Goal: Information Seeking & Learning: Learn about a topic

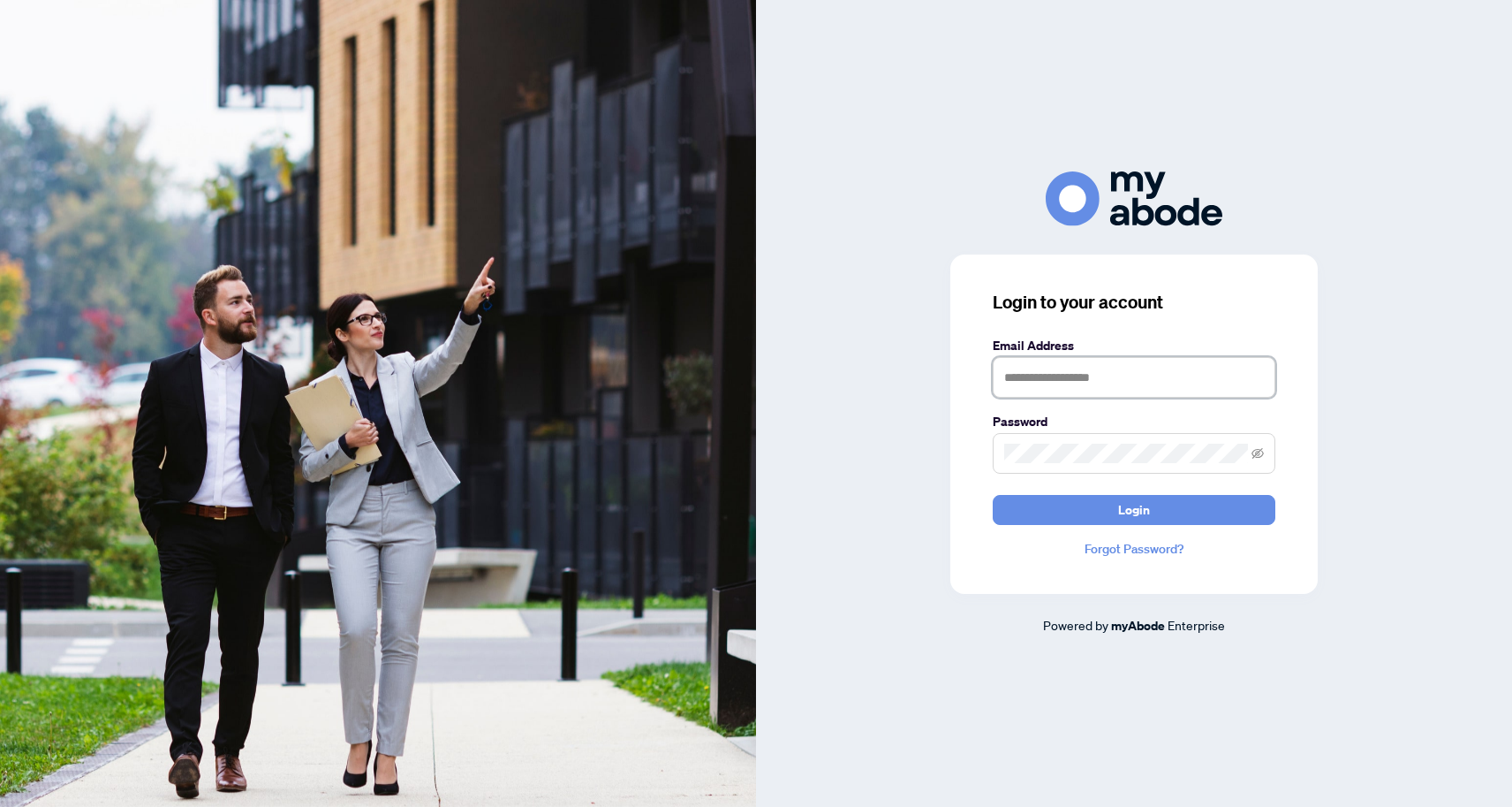
click at [1083, 376] on input "text" at bounding box center [1134, 377] width 283 height 41
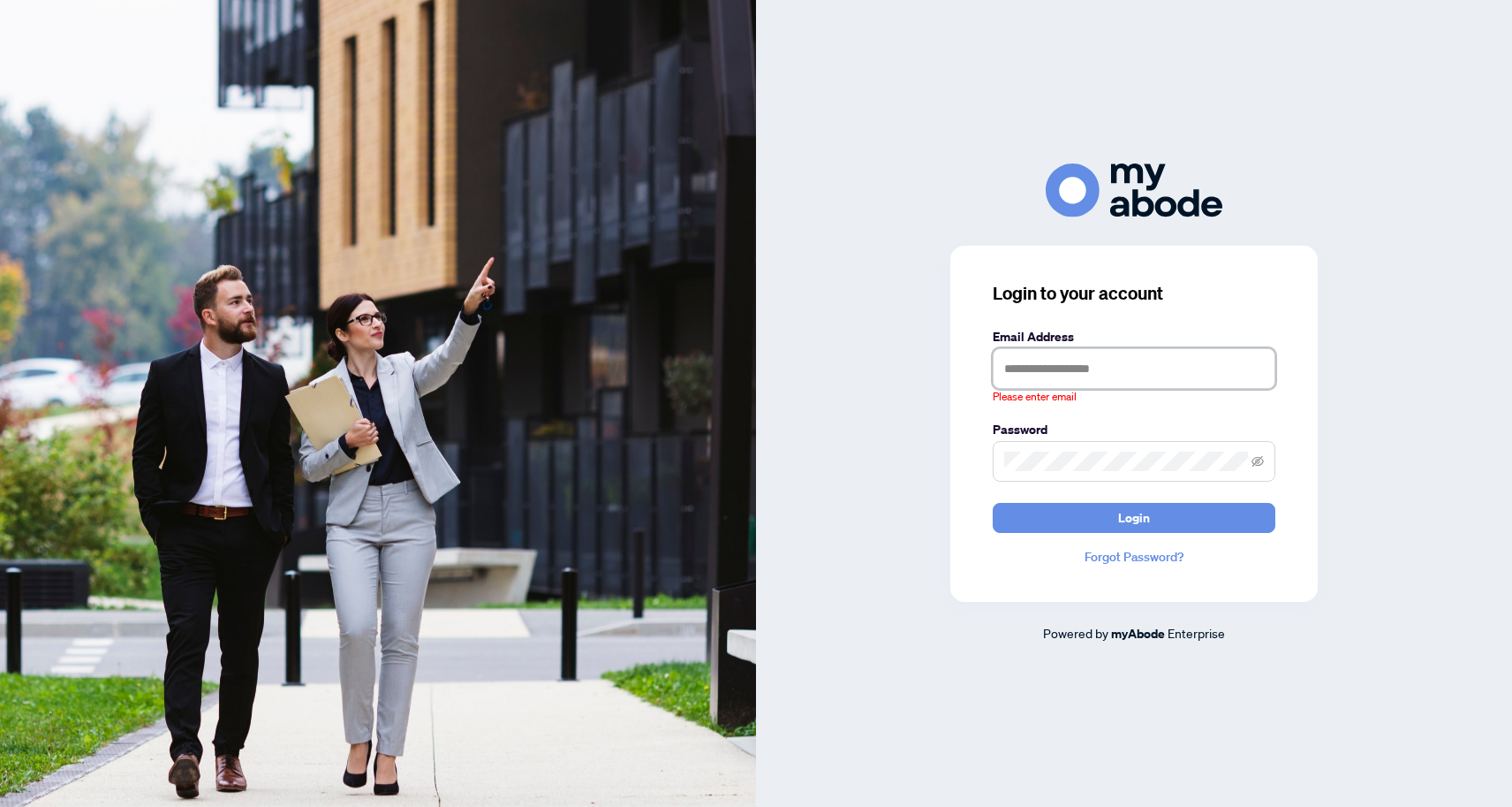
type input "**********"
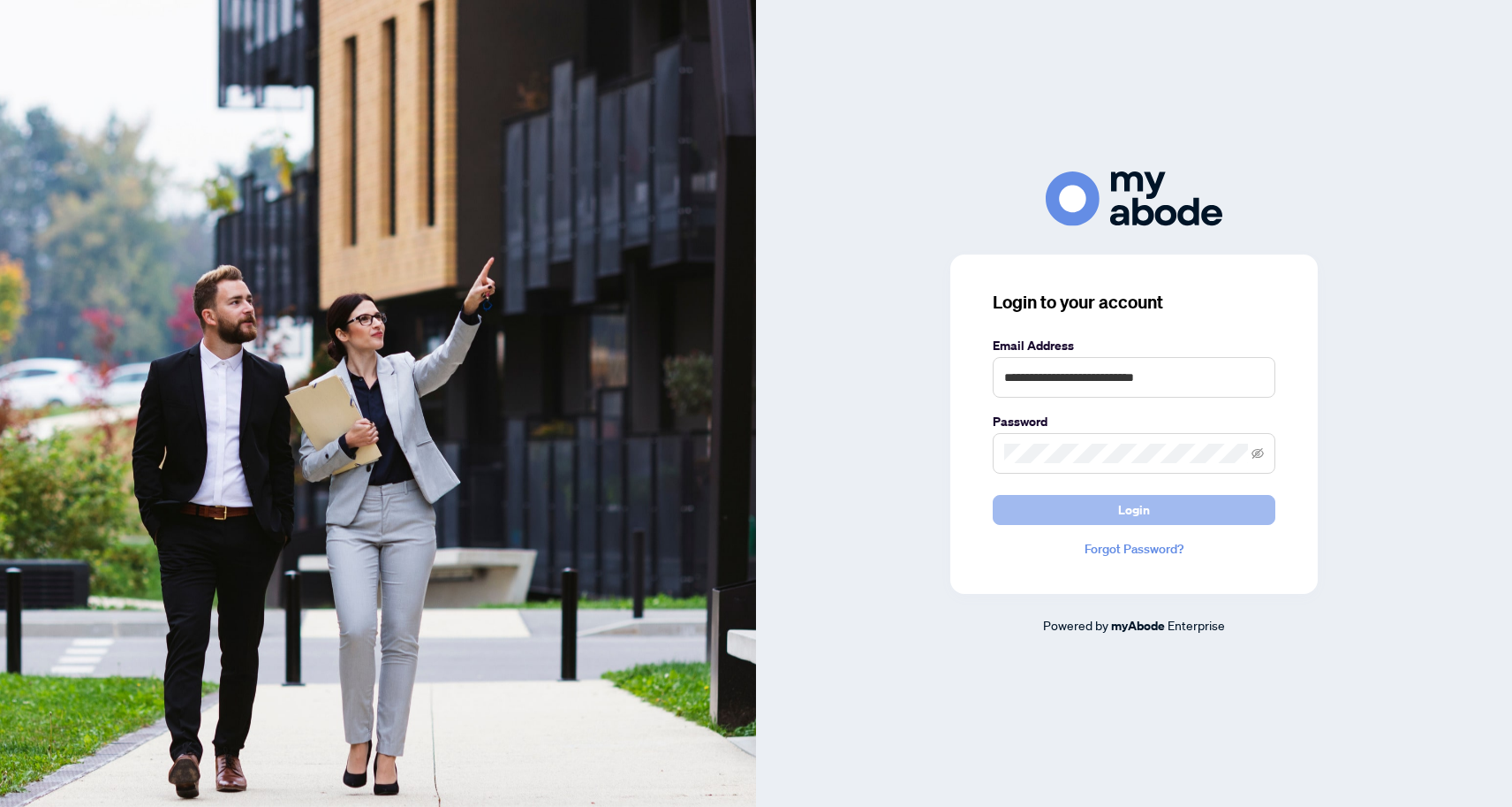
click at [1142, 507] on span "Login" at bounding box center [1133, 509] width 32 height 28
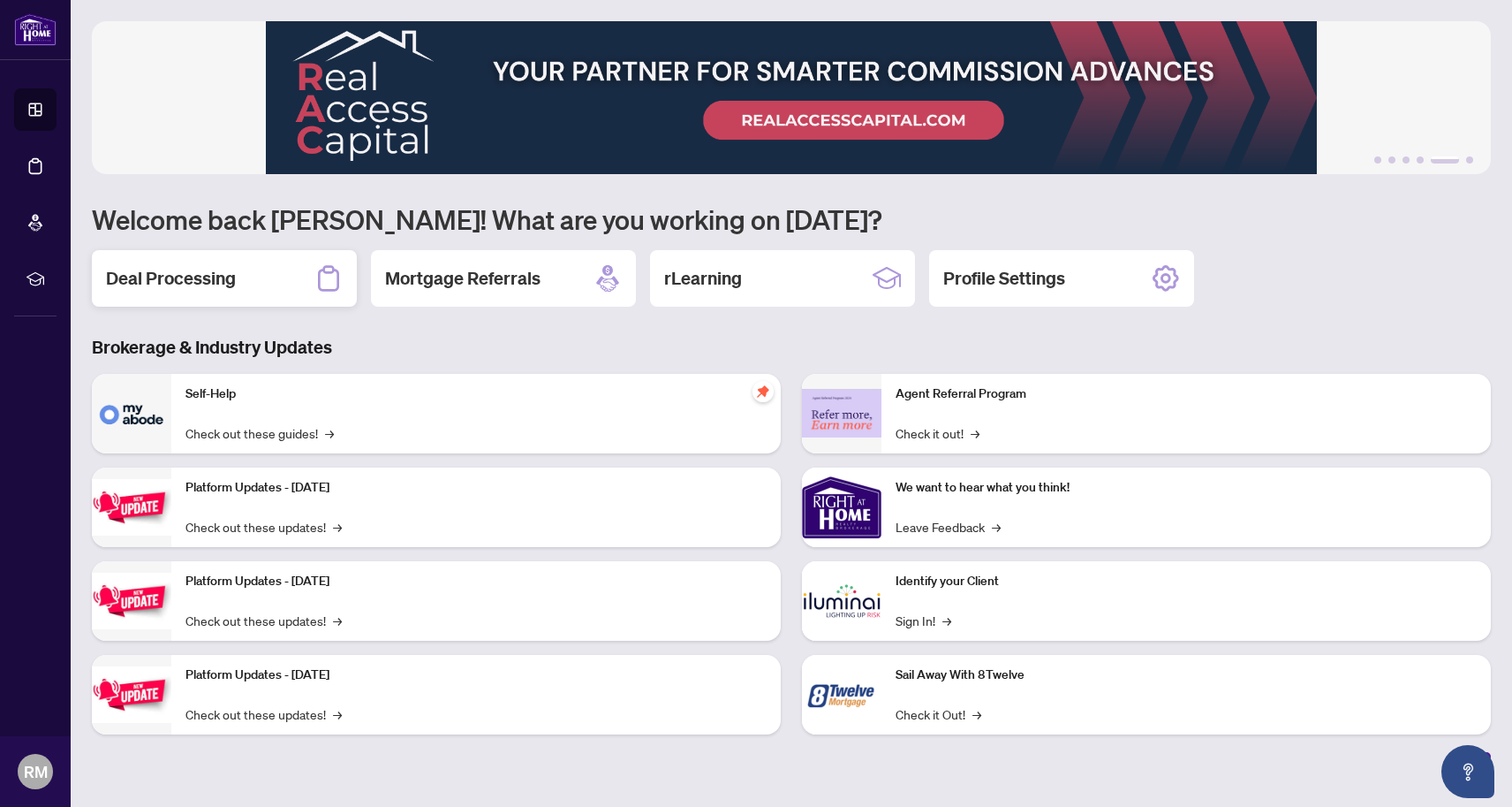
click at [217, 288] on h2 "Deal Processing" at bounding box center [171, 278] width 130 height 25
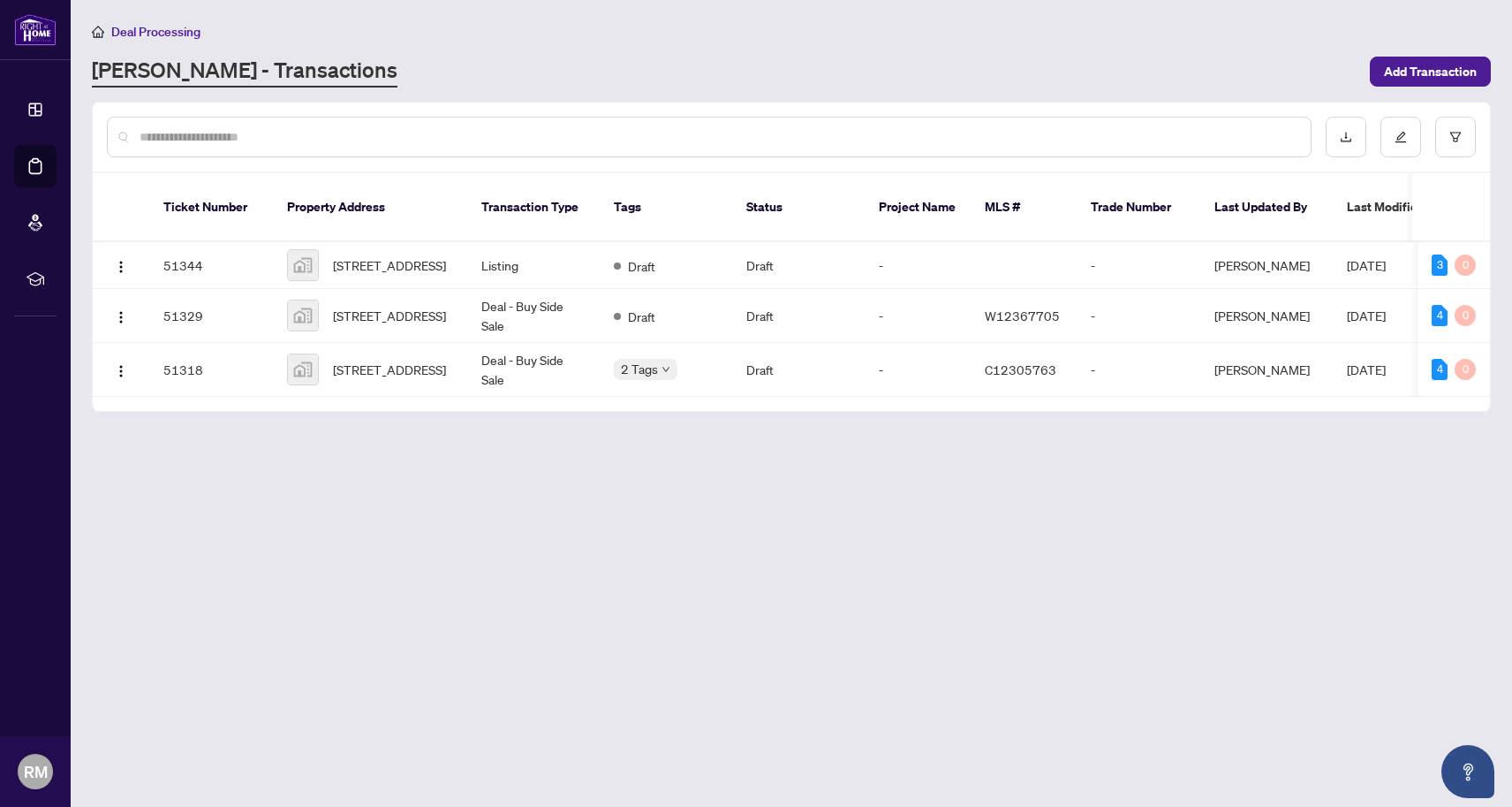
click at [538, 637] on main "Deal Processing [PERSON_NAME] - Transactions Add Transaction Ticket Number Prop…" at bounding box center [791, 404] width 1442 height 807
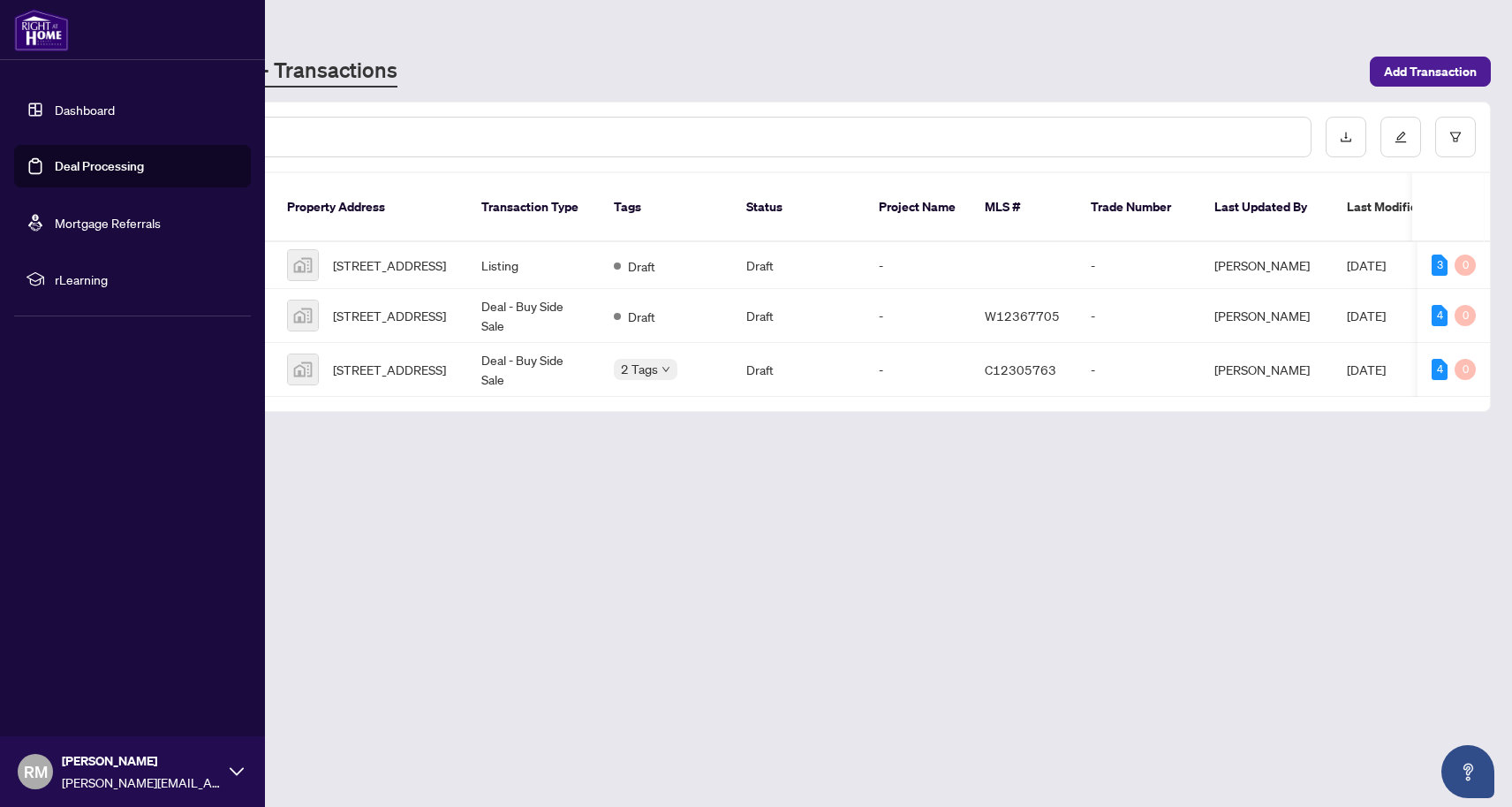
click at [68, 115] on link "Dashboard" at bounding box center [85, 109] width 60 height 16
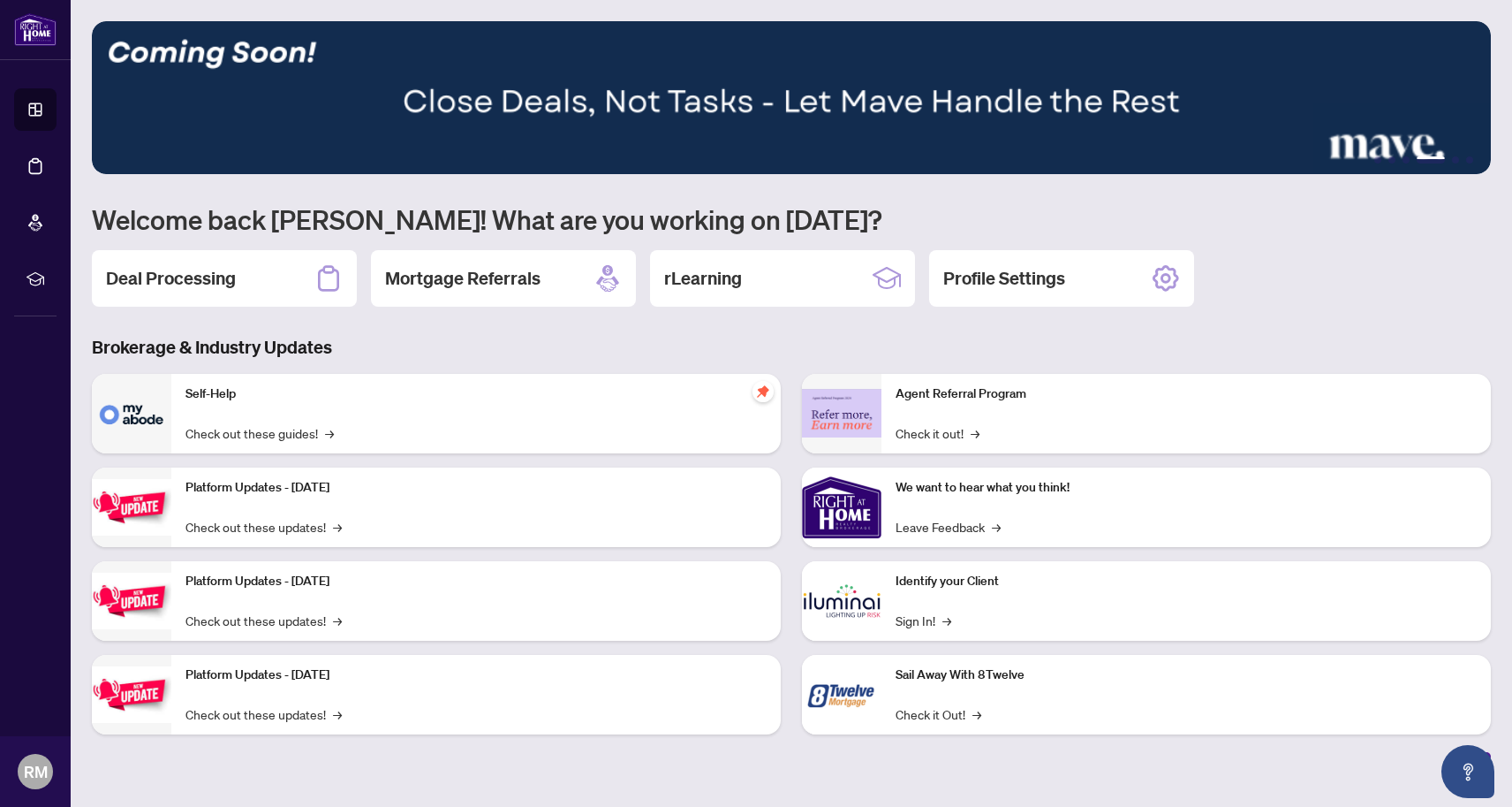
click at [519, 427] on div "Self-Help Check out these guides! →" at bounding box center [476, 413] width 610 height 79
click at [275, 434] on link "Check out these guides! →" at bounding box center [259, 433] width 149 height 19
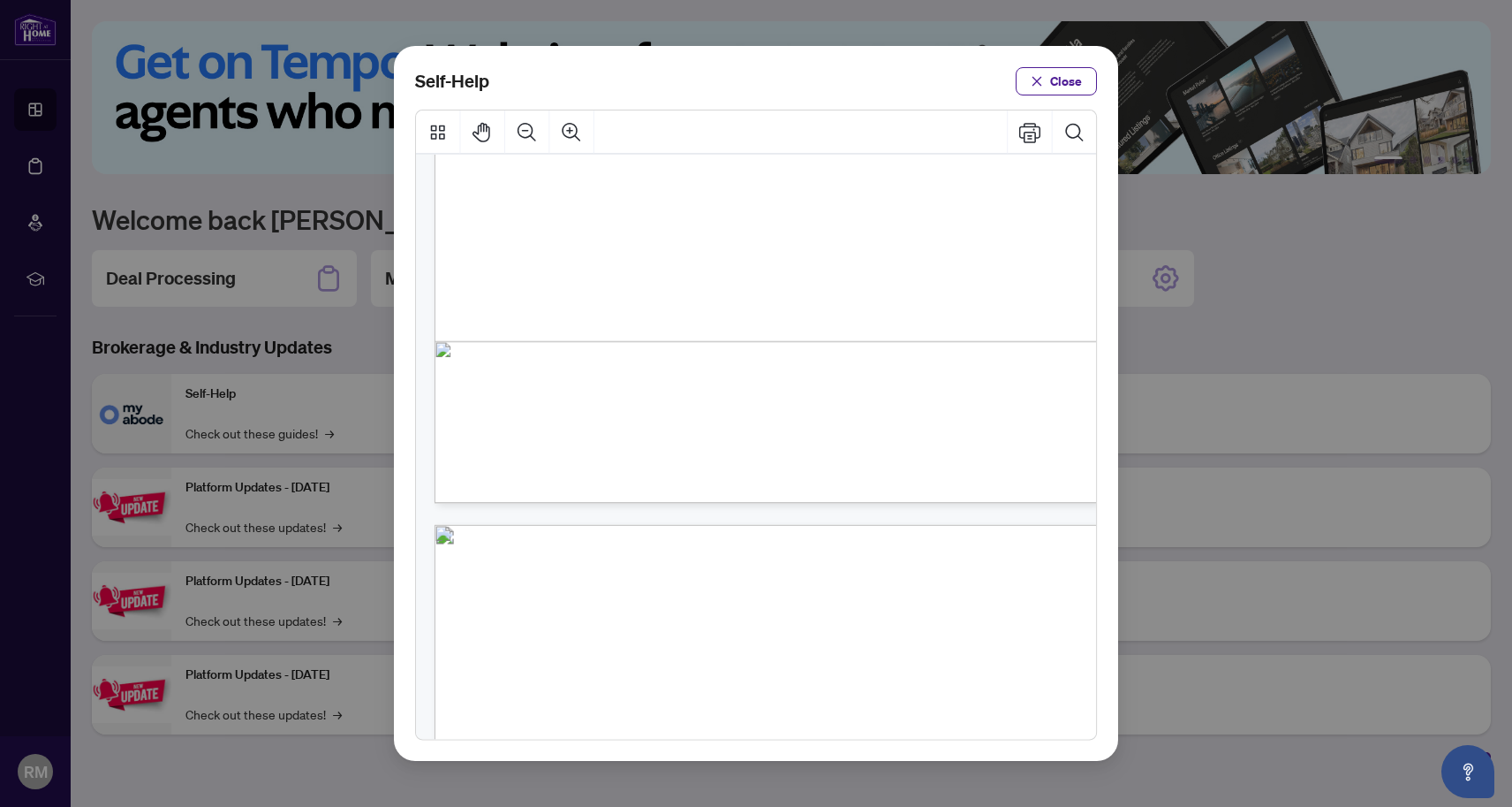
scroll to position [505, 0]
click at [806, 386] on span "PDF" at bounding box center [807, 388] width 25 height 17
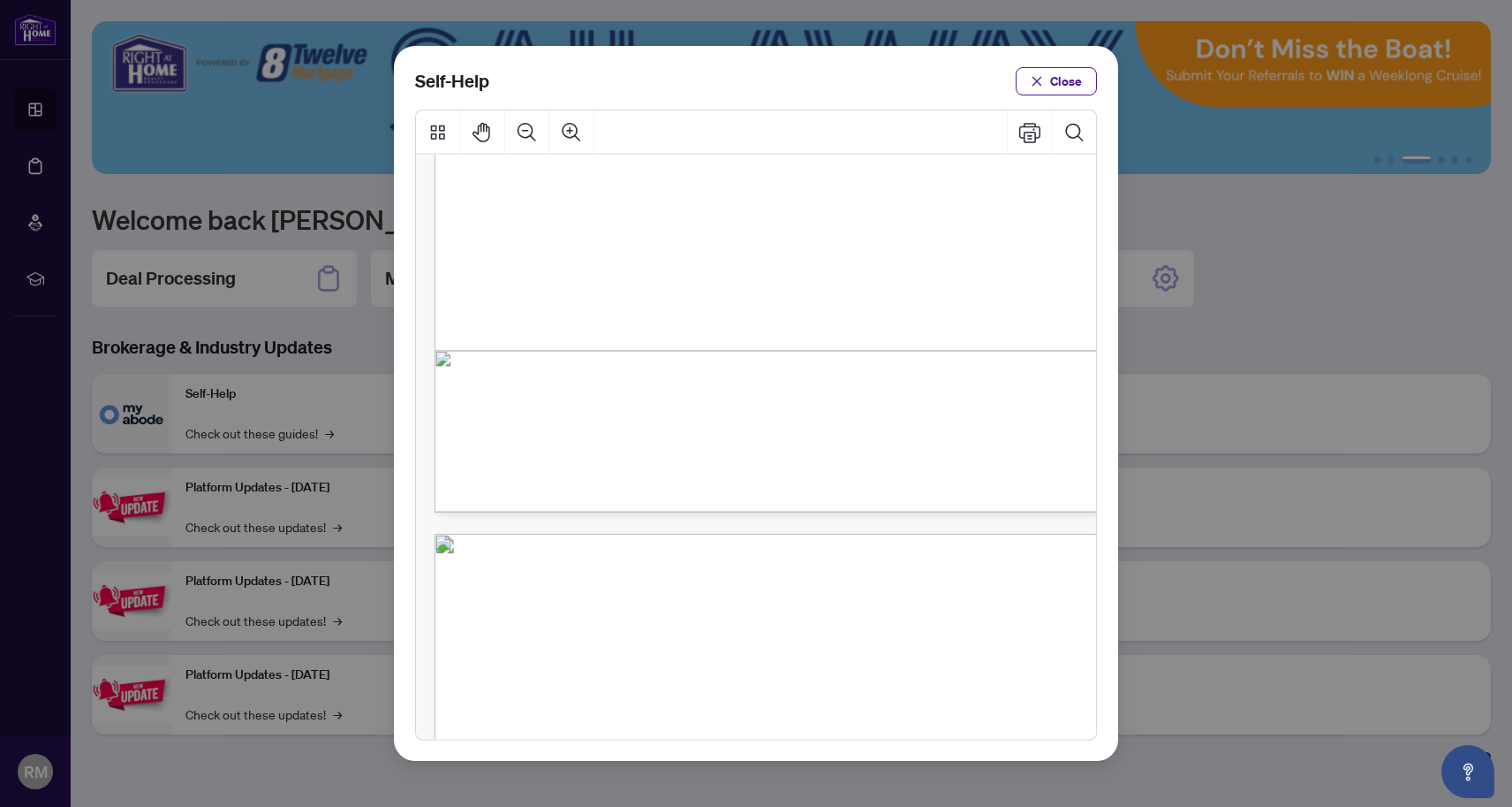
click at [343, 339] on div "Self-Help Close" at bounding box center [756, 404] width 1512 height 807
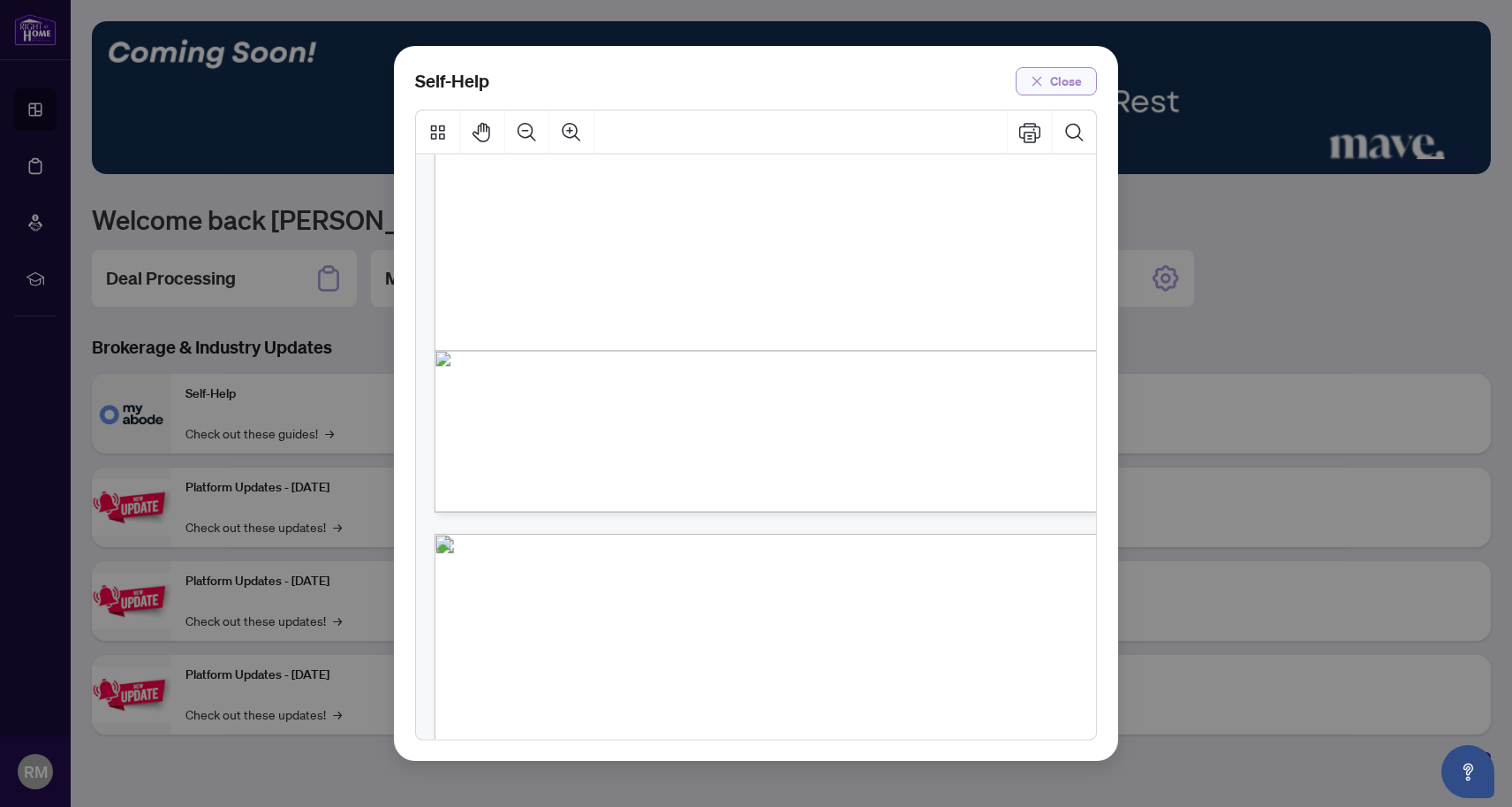
click at [1035, 83] on icon "close" at bounding box center [1037, 80] width 10 height 10
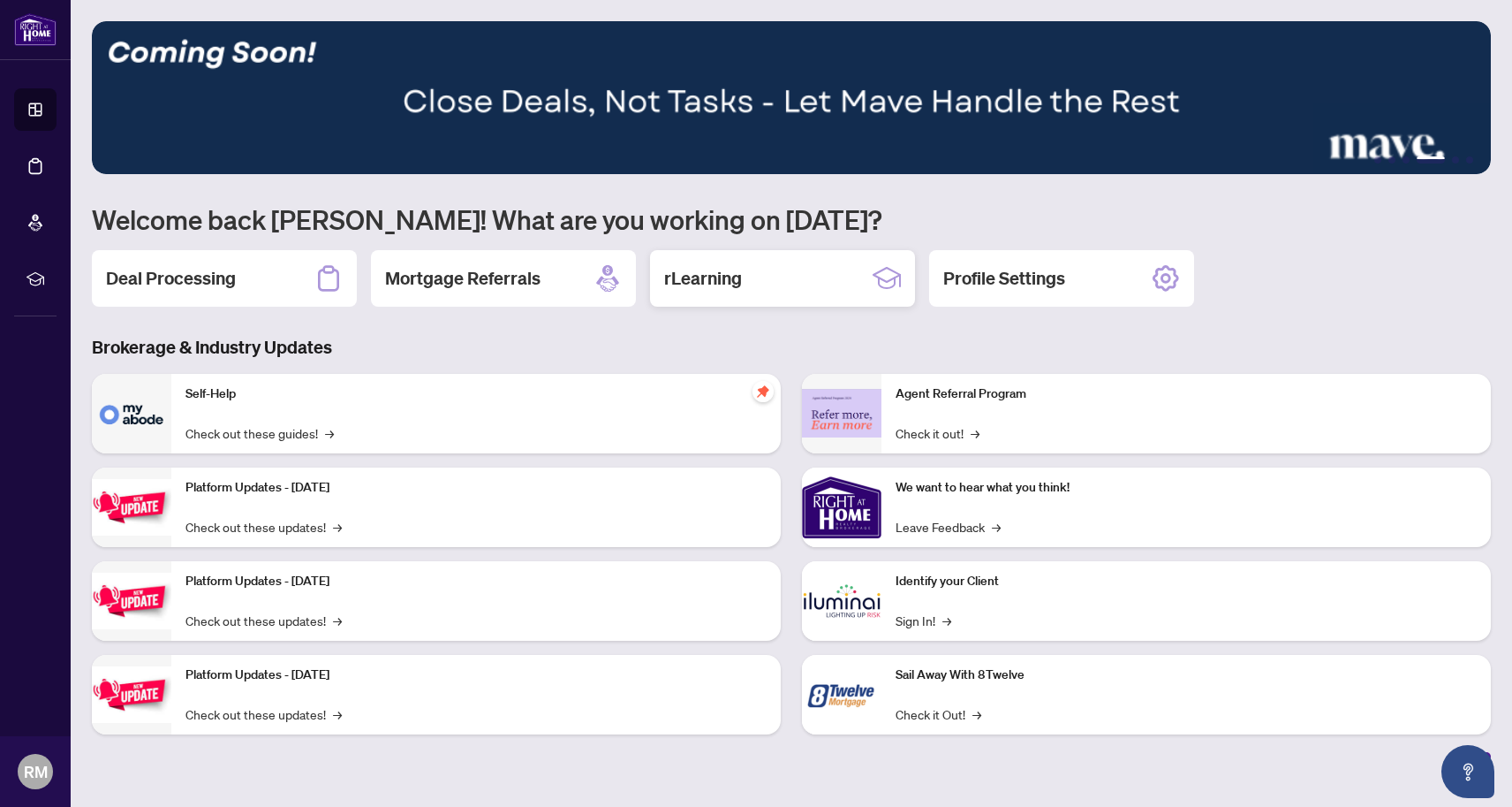
click at [803, 291] on div "rLearning" at bounding box center [782, 278] width 265 height 57
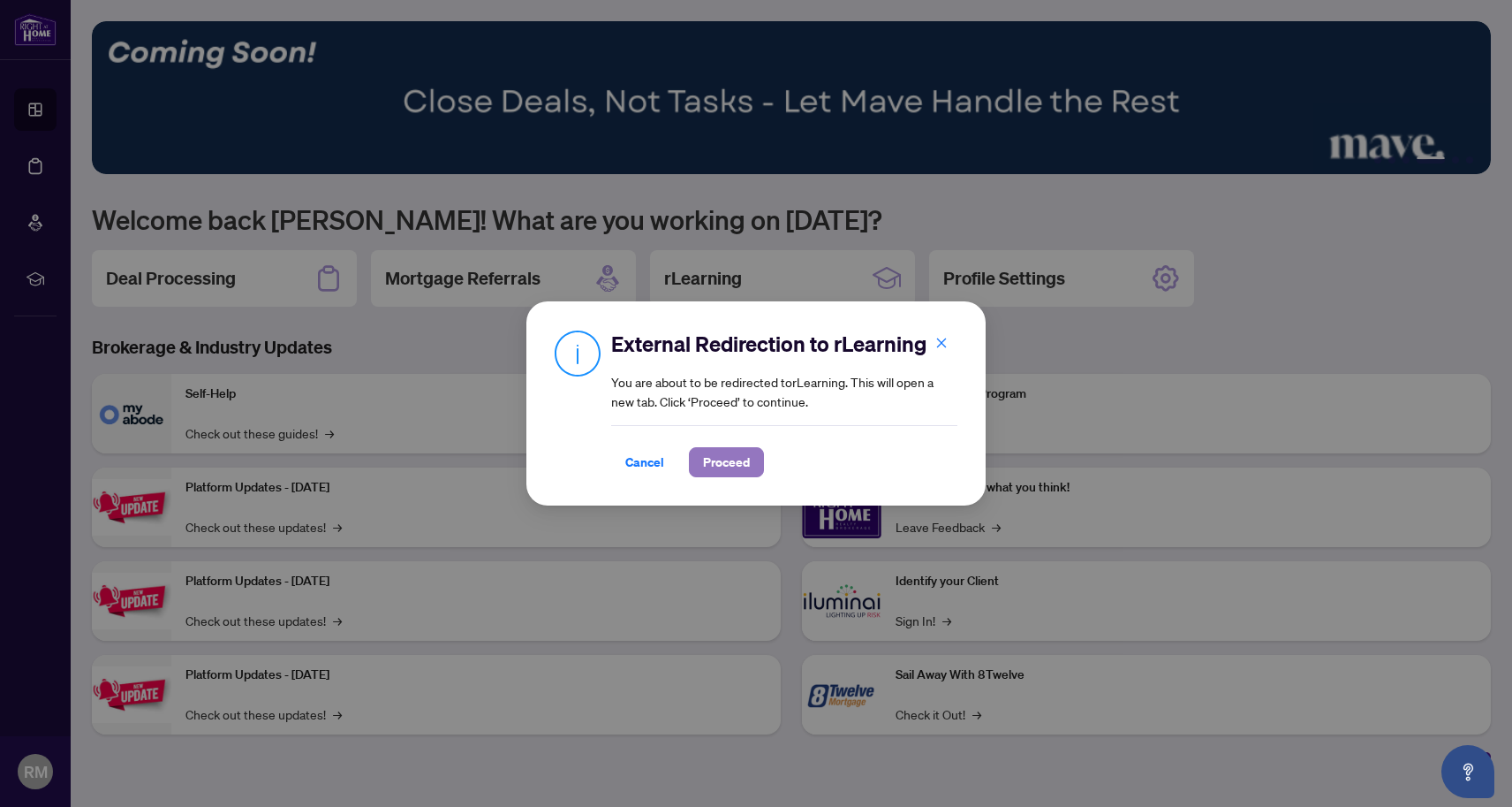
click at [738, 457] on span "Proceed" at bounding box center [725, 462] width 47 height 28
